Goal: Task Accomplishment & Management: Complete application form

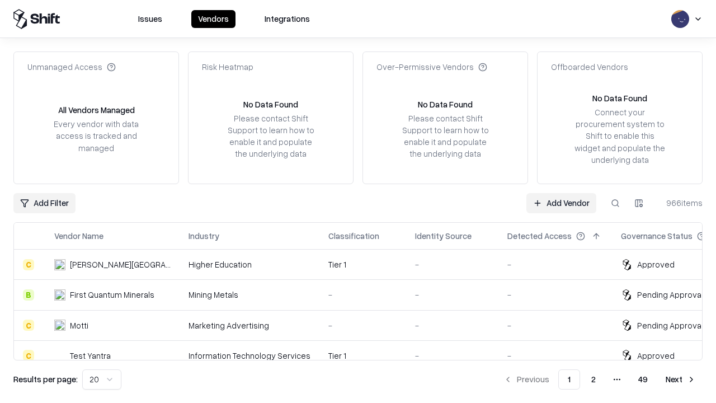
click at [561, 202] on link "Add Vendor" at bounding box center [561, 203] width 70 height 20
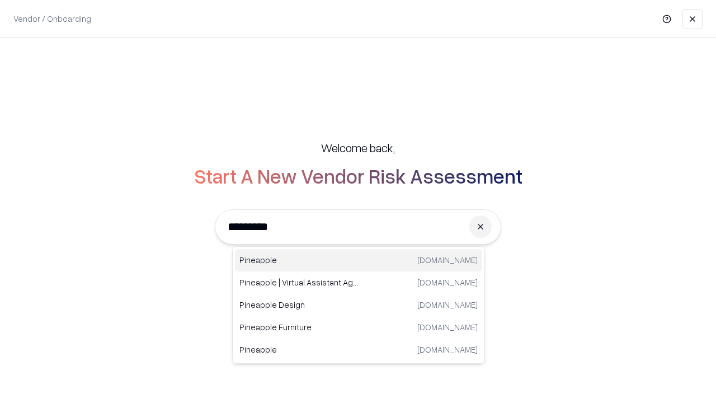
click at [358, 260] on div "Pineapple pineappleenergy.com" at bounding box center [358, 260] width 247 height 22
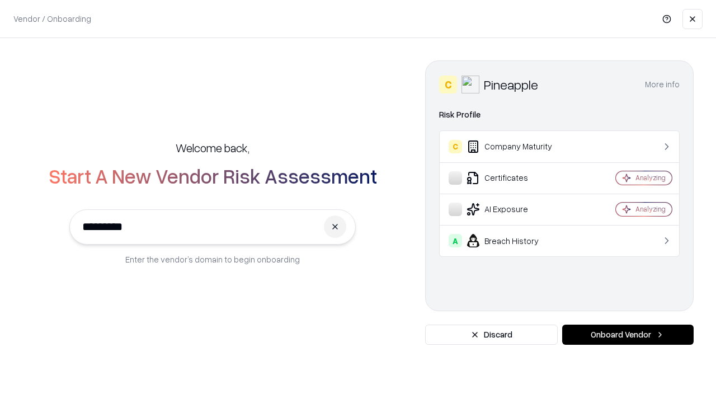
type input "*********"
click at [628, 334] on button "Onboard Vendor" at bounding box center [627, 334] width 131 height 20
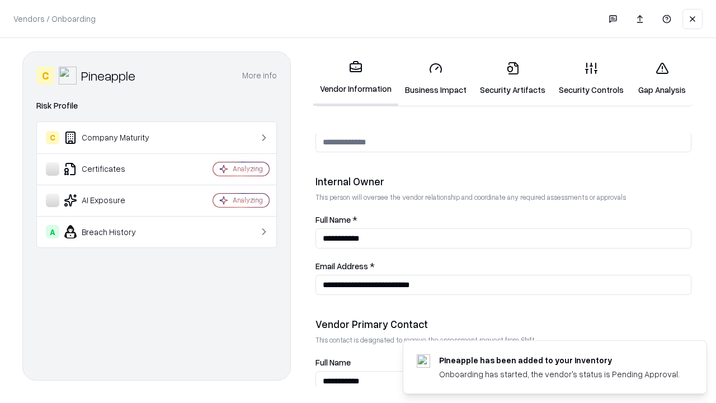
scroll to position [579, 0]
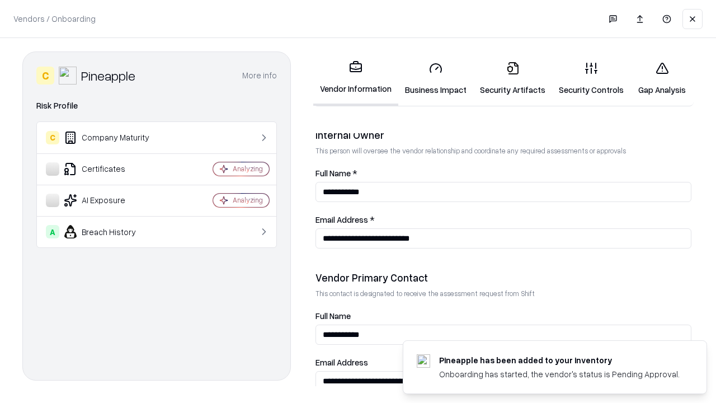
click at [436, 78] on link "Business Impact" at bounding box center [435, 79] width 75 height 52
click at [512, 78] on link "Security Artifacts" at bounding box center [512, 79] width 79 height 52
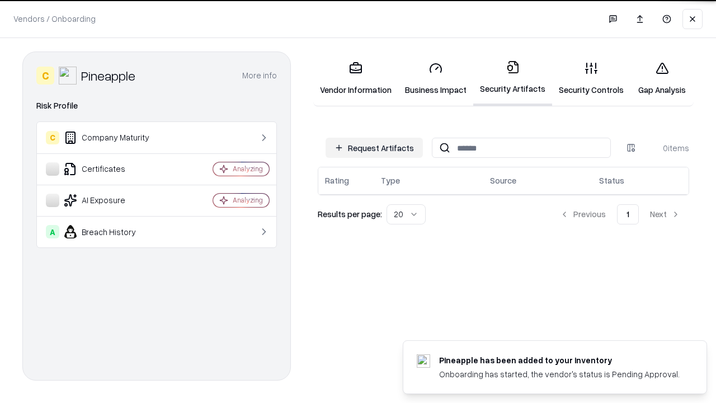
click at [374, 148] on button "Request Artifacts" at bounding box center [374, 148] width 97 height 20
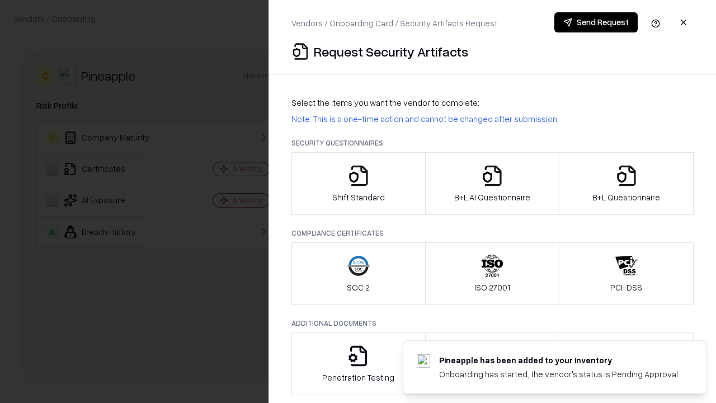
click at [358, 183] on icon "button" at bounding box center [358, 175] width 22 height 22
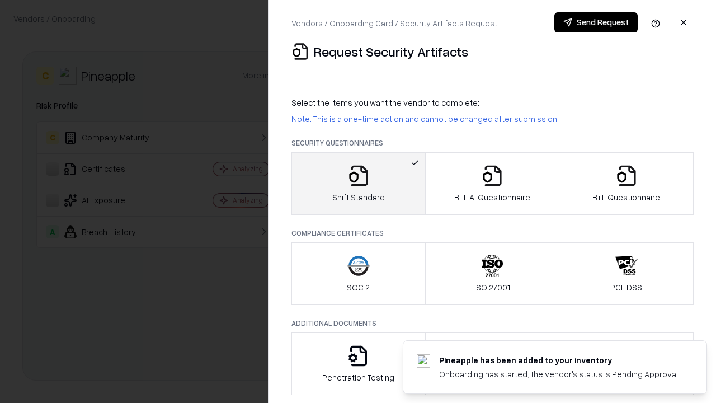
click at [596, 22] on button "Send Request" at bounding box center [595, 22] width 83 height 20
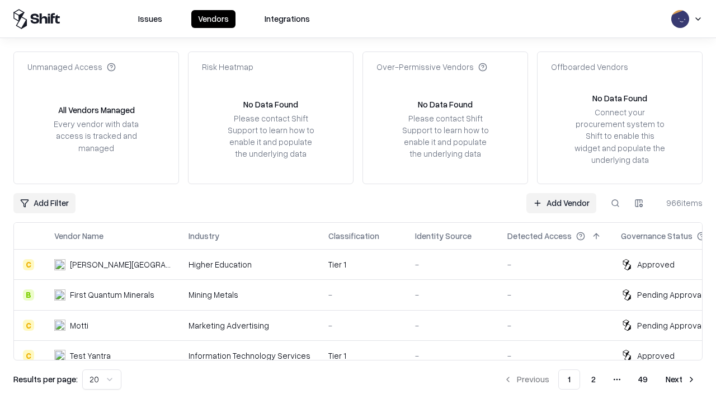
click at [615, 202] on button at bounding box center [615, 203] width 20 height 20
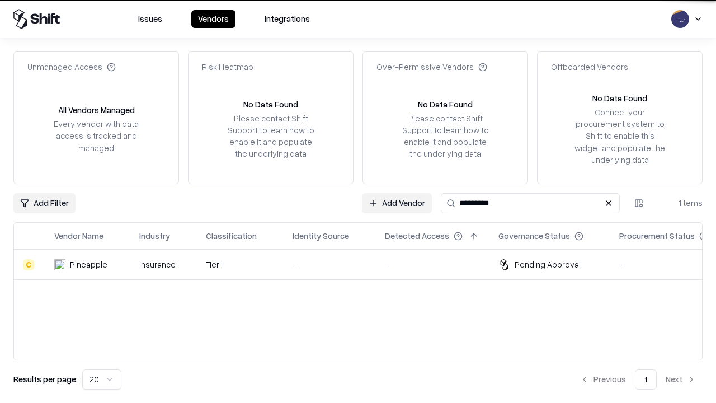
type input "*********"
click at [365, 264] on div "-" at bounding box center [330, 264] width 74 height 12
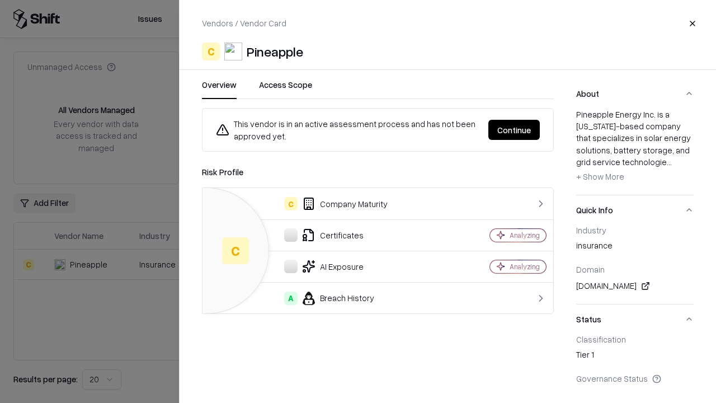
click at [514, 130] on button "Continue" at bounding box center [513, 130] width 51 height 20
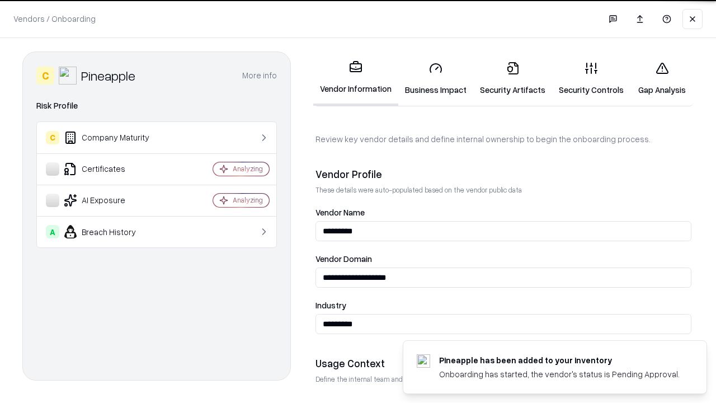
click at [512, 78] on link "Security Artifacts" at bounding box center [512, 79] width 79 height 52
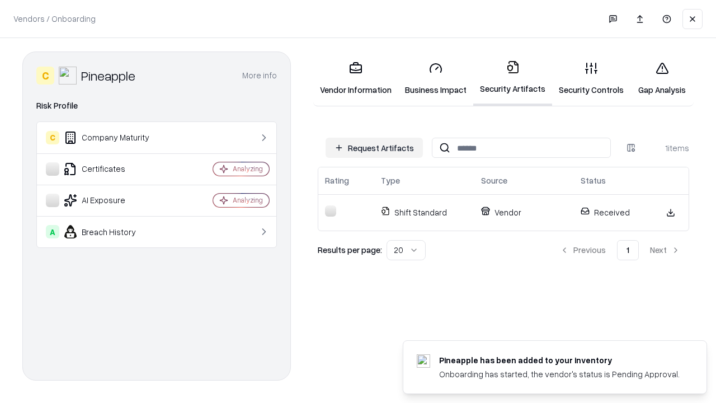
click at [662, 78] on link "Gap Analysis" at bounding box center [661, 79] width 63 height 52
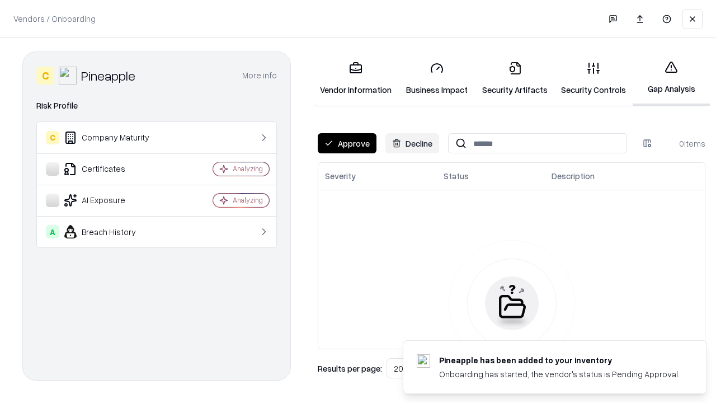
click at [347, 143] on button "Approve" at bounding box center [347, 143] width 59 height 20
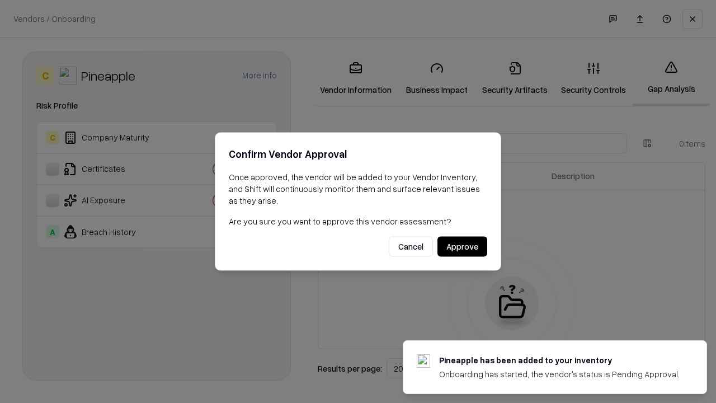
click at [462, 246] on button "Approve" at bounding box center [462, 247] width 50 height 20
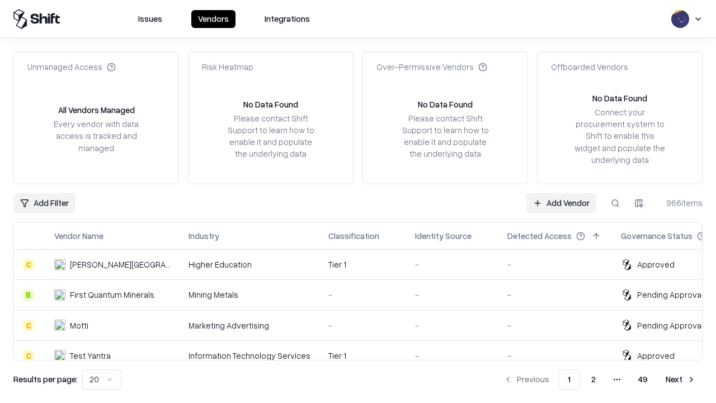
type input "*********"
click at [561, 202] on link "Add Vendor" at bounding box center [561, 203] width 70 height 20
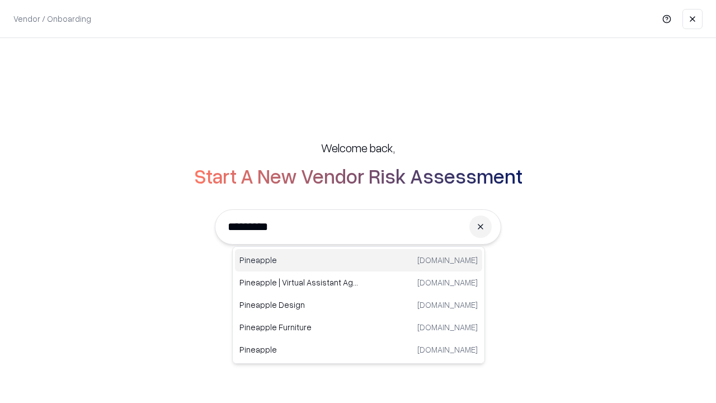
click at [358, 260] on div "Pineapple [DOMAIN_NAME]" at bounding box center [358, 260] width 247 height 22
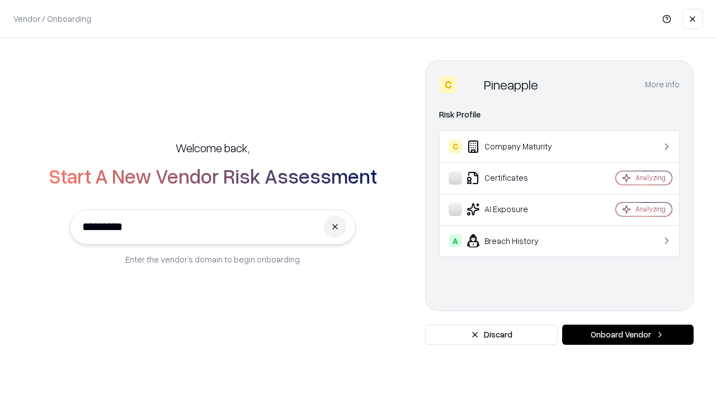
type input "*********"
click at [628, 334] on button "Onboard Vendor" at bounding box center [627, 334] width 131 height 20
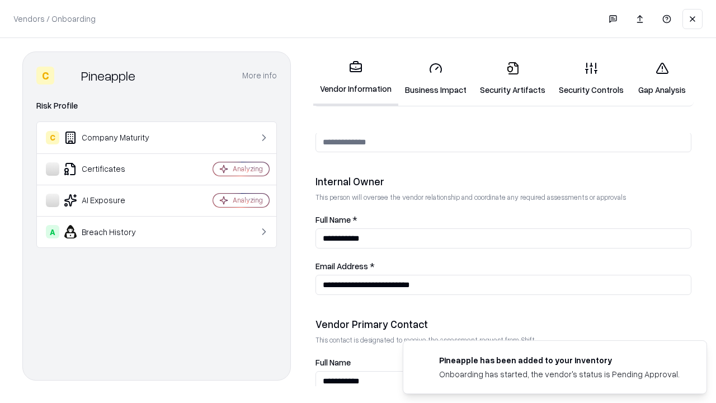
scroll to position [579, 0]
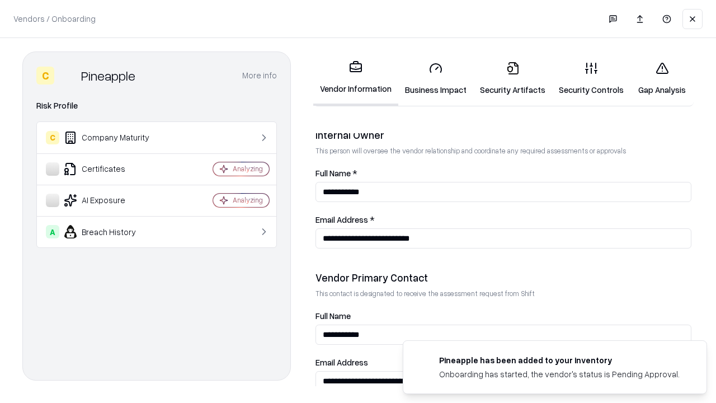
click at [662, 78] on link "Gap Analysis" at bounding box center [661, 79] width 63 height 52
